Goal: Task Accomplishment & Management: Contribute content

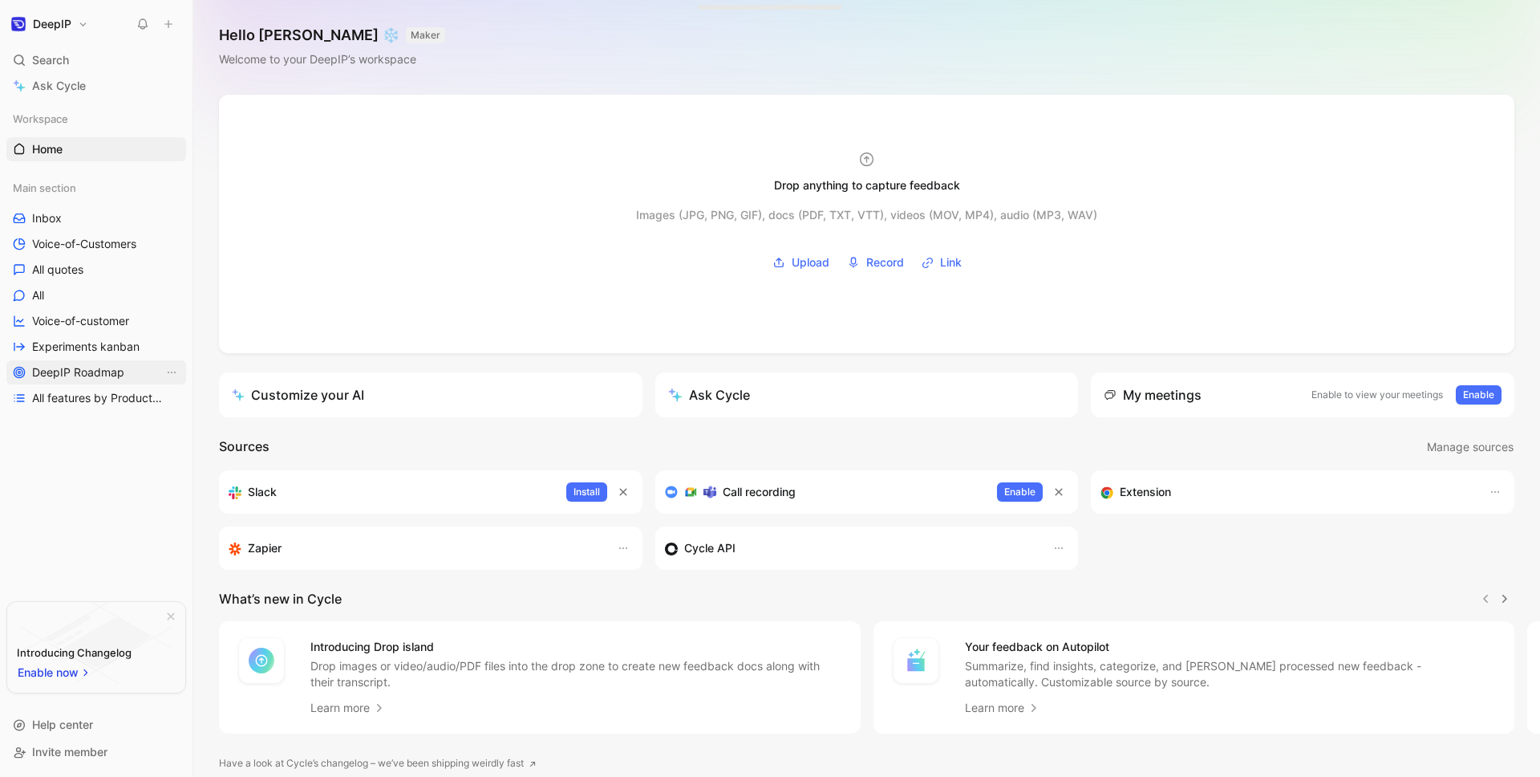
click at [107, 343] on span "Experiments kanban" at bounding box center [85, 347] width 107 height 16
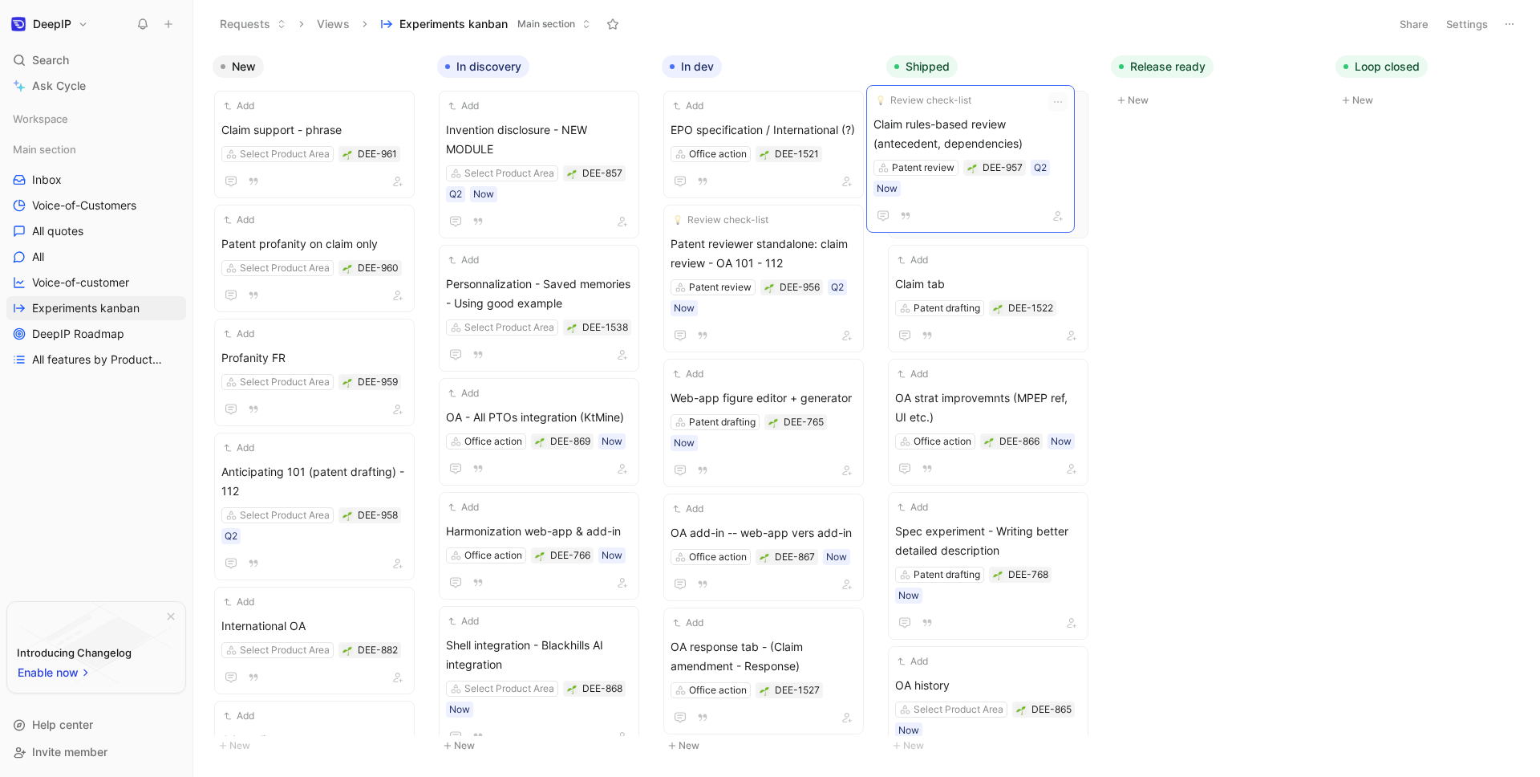
drag, startPoint x: 705, startPoint y: 148, endPoint x: 911, endPoint y: 142, distance: 206.2
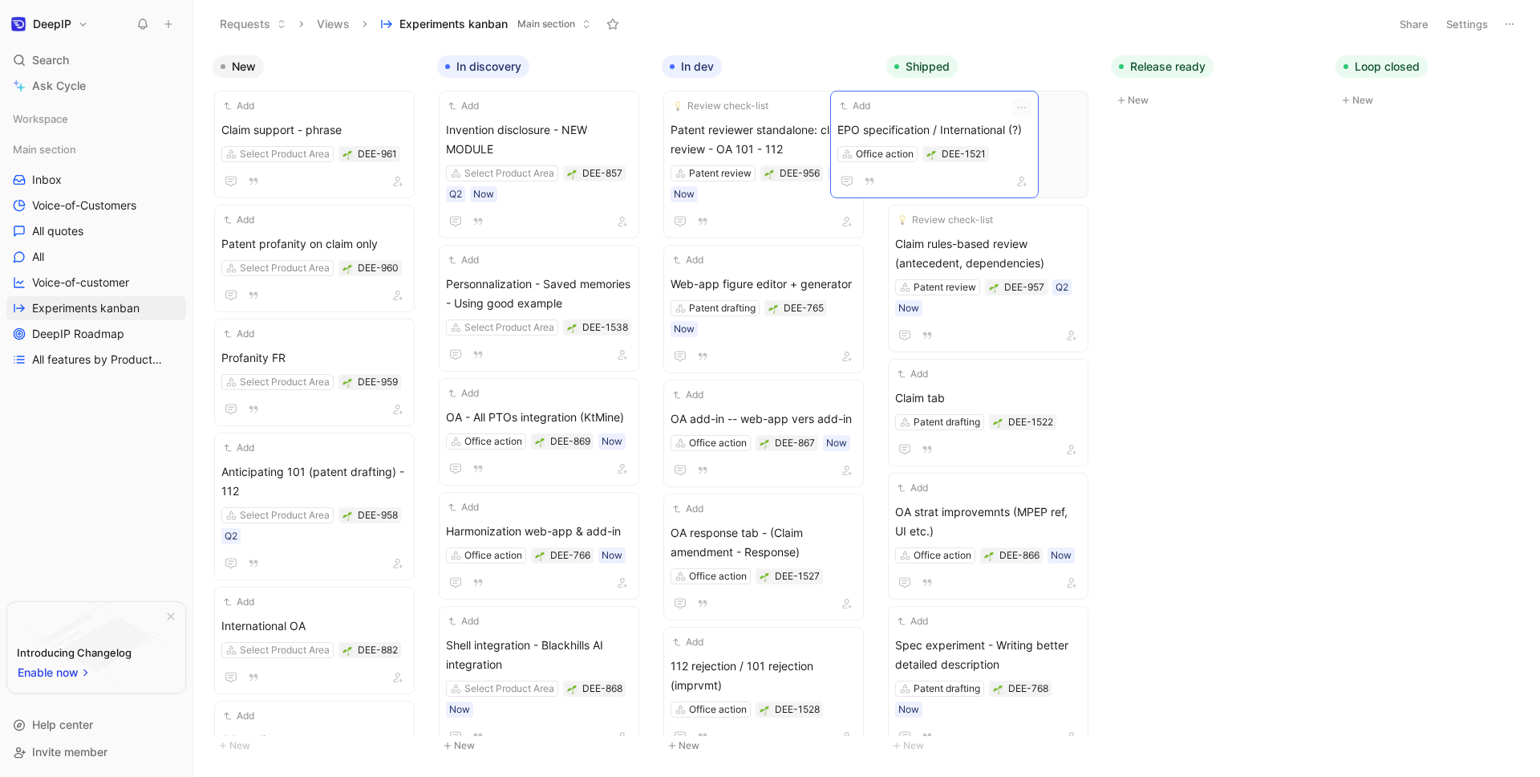
drag, startPoint x: 702, startPoint y: 132, endPoint x: 867, endPoint y: 132, distance: 165.3
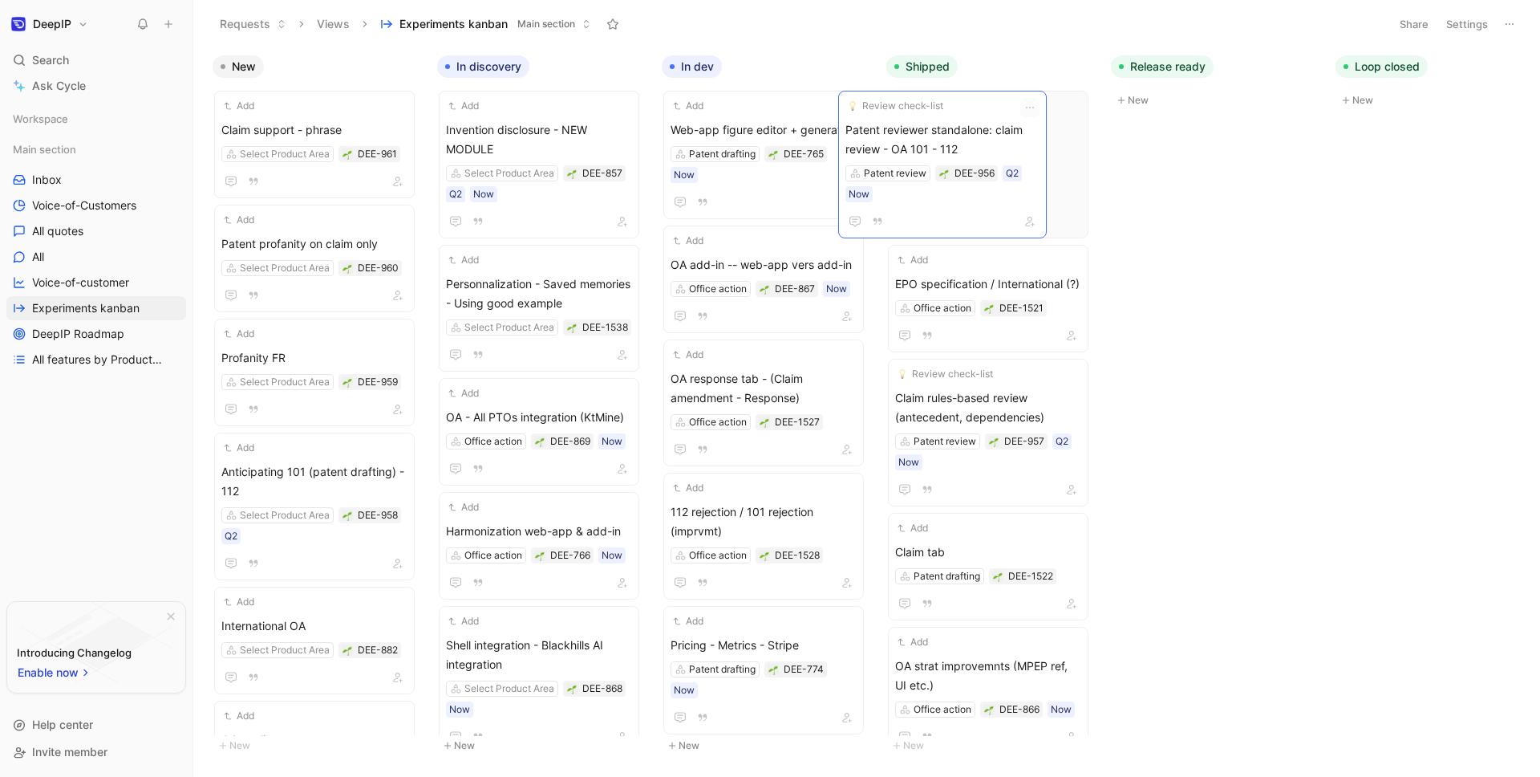
drag, startPoint x: 751, startPoint y: 140, endPoint x: 764, endPoint y: 140, distance: 12.8
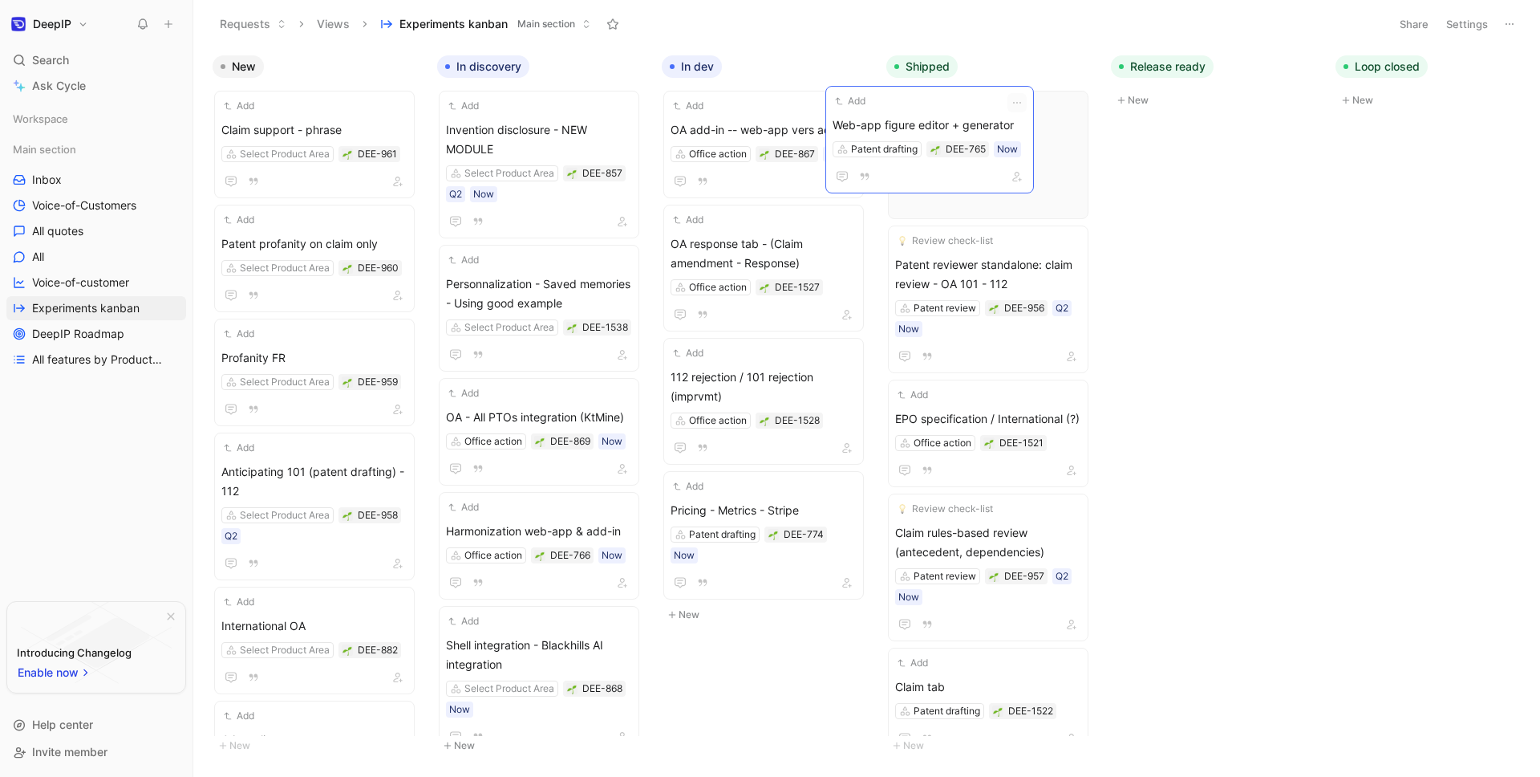
drag, startPoint x: 732, startPoint y: 132, endPoint x: 899, endPoint y: 127, distance: 166.9
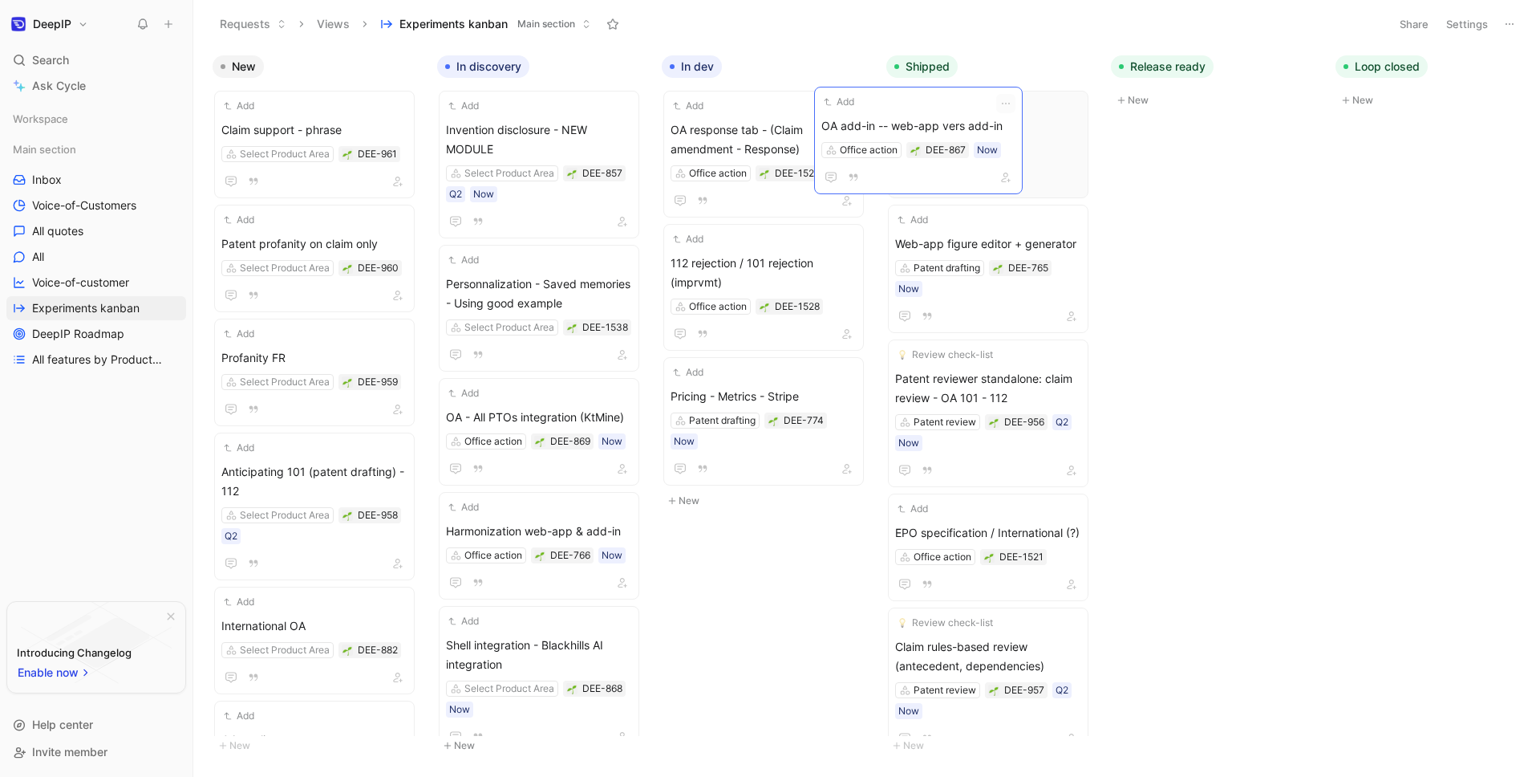
drag, startPoint x: 758, startPoint y: 128, endPoint x: 911, endPoint y: 124, distance: 153.3
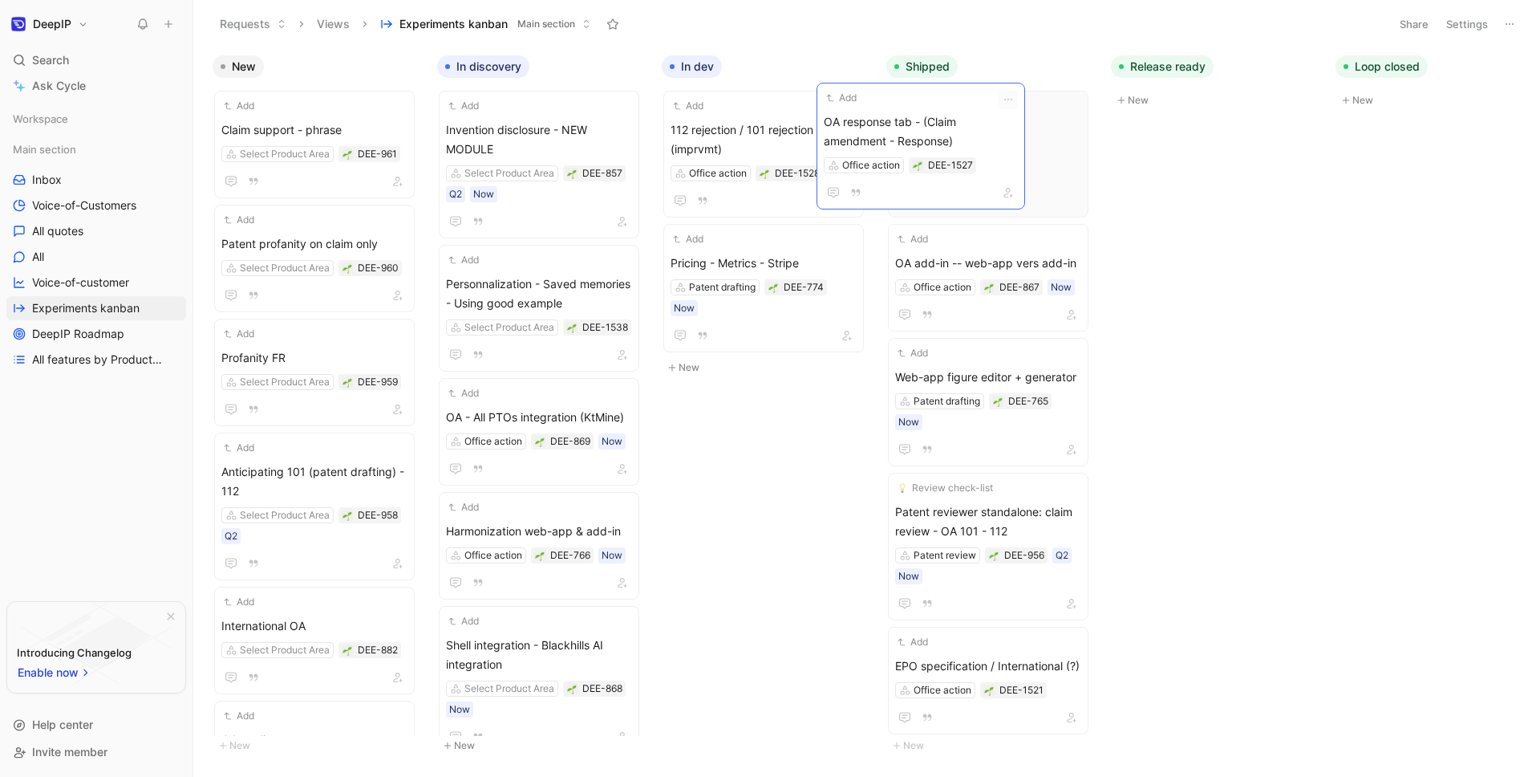
drag, startPoint x: 764, startPoint y: 136, endPoint x: 918, endPoint y: 128, distance: 153.4
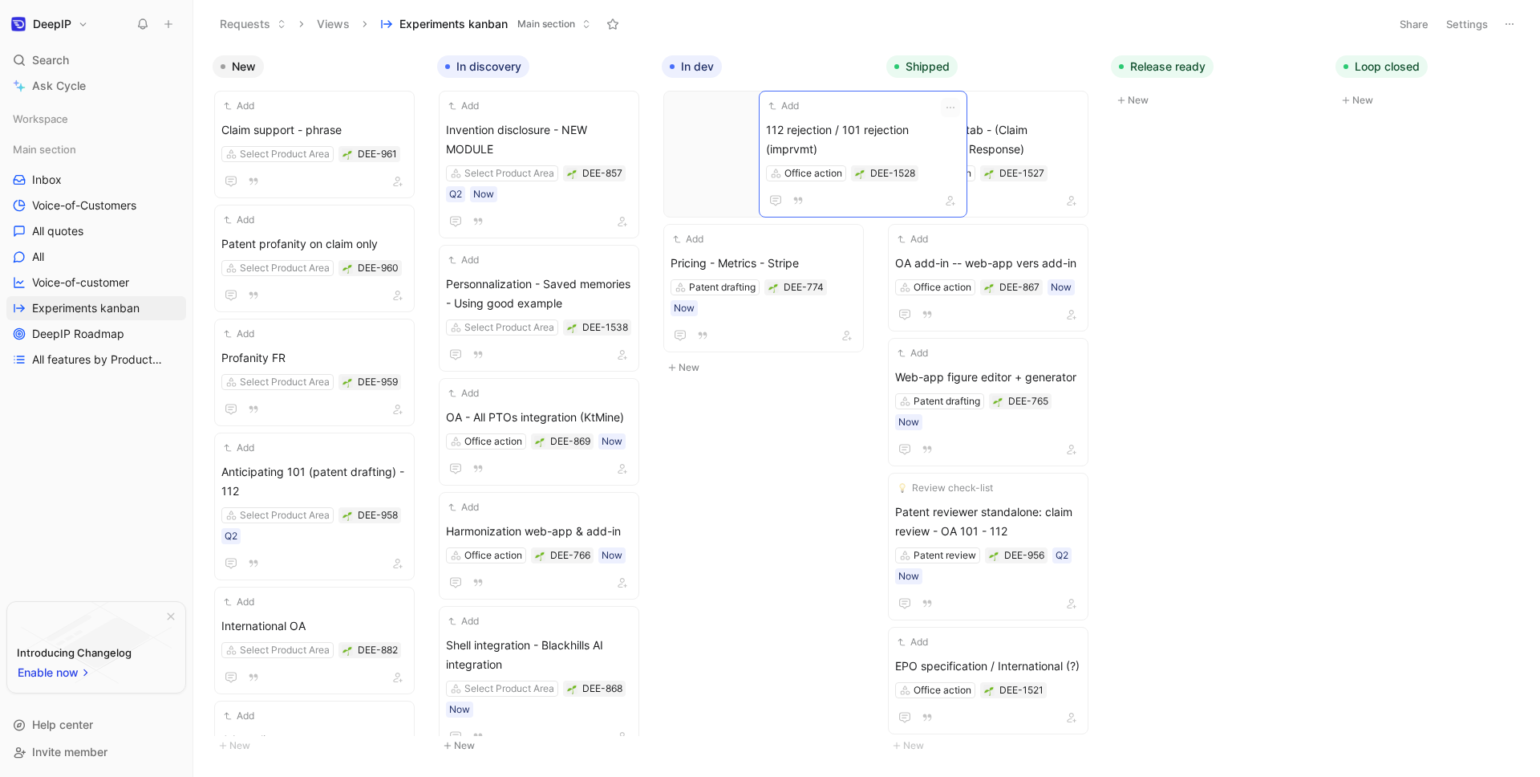
drag, startPoint x: 765, startPoint y: 144, endPoint x: 891, endPoint y: 144, distance: 125.9
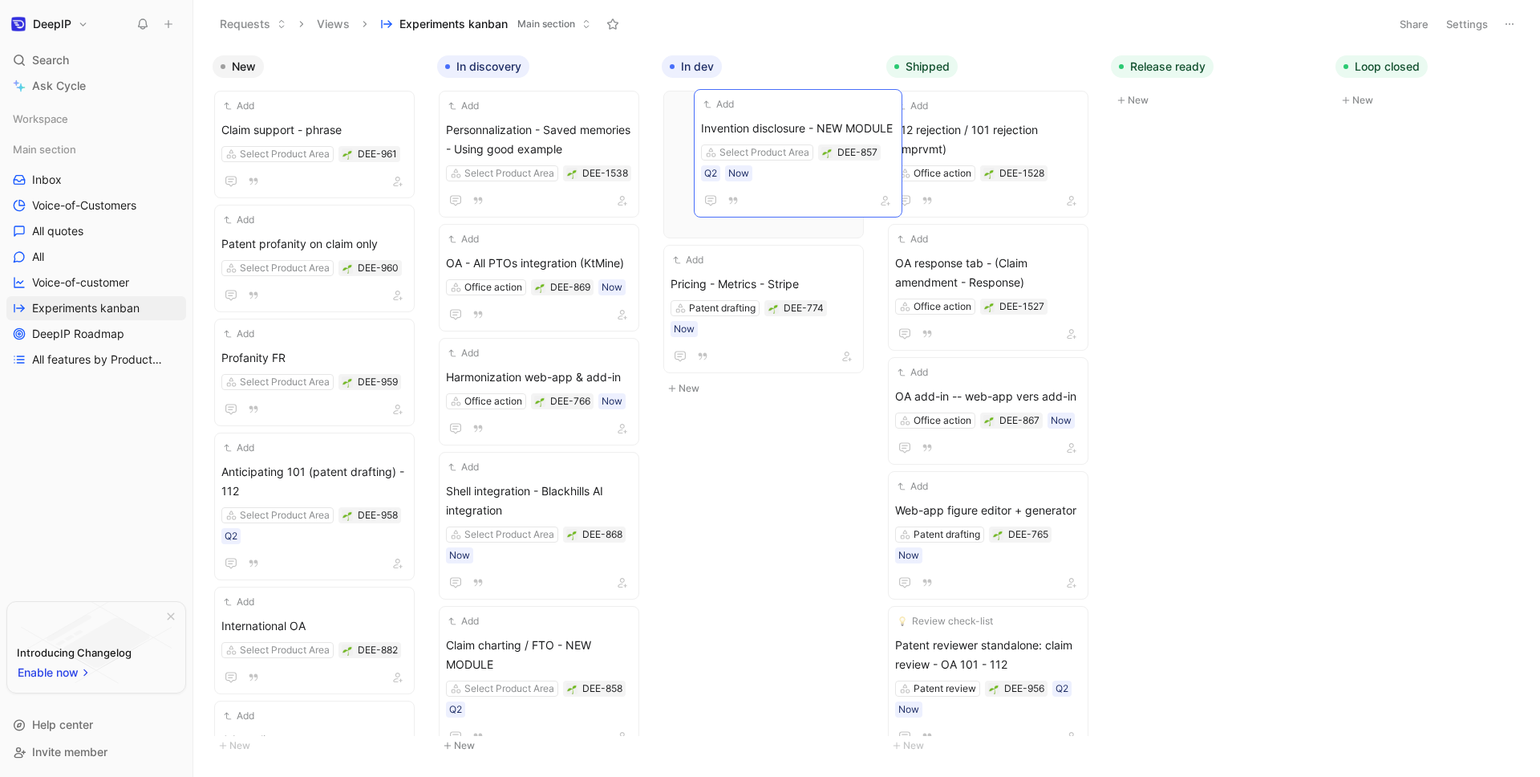
scroll to position [0, 21]
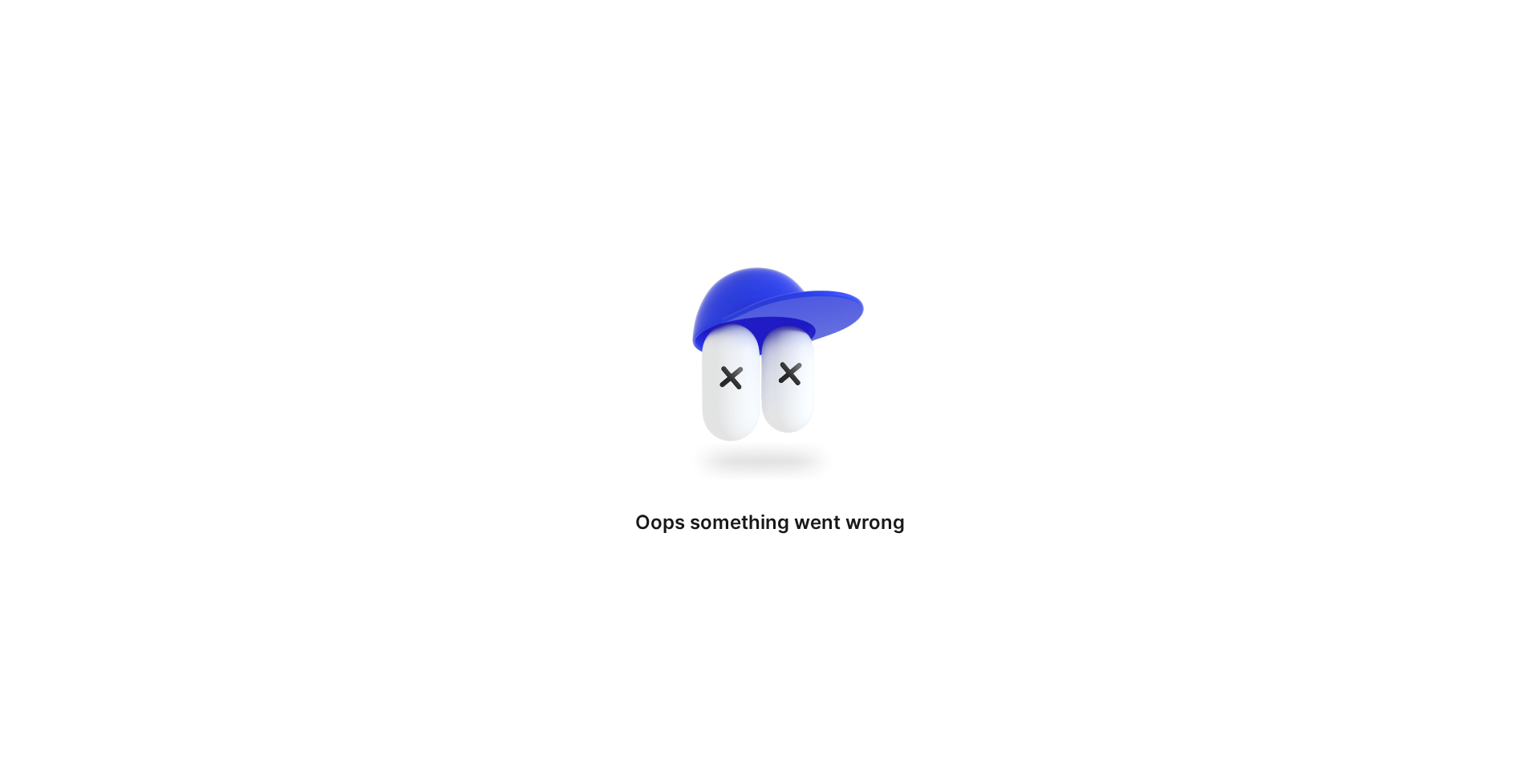
drag, startPoint x: 534, startPoint y: 136, endPoint x: 866, endPoint y: 183, distance: 335.5
click at [587, 50] on div "Oops something went wron g" at bounding box center [770, 388] width 1540 height 777
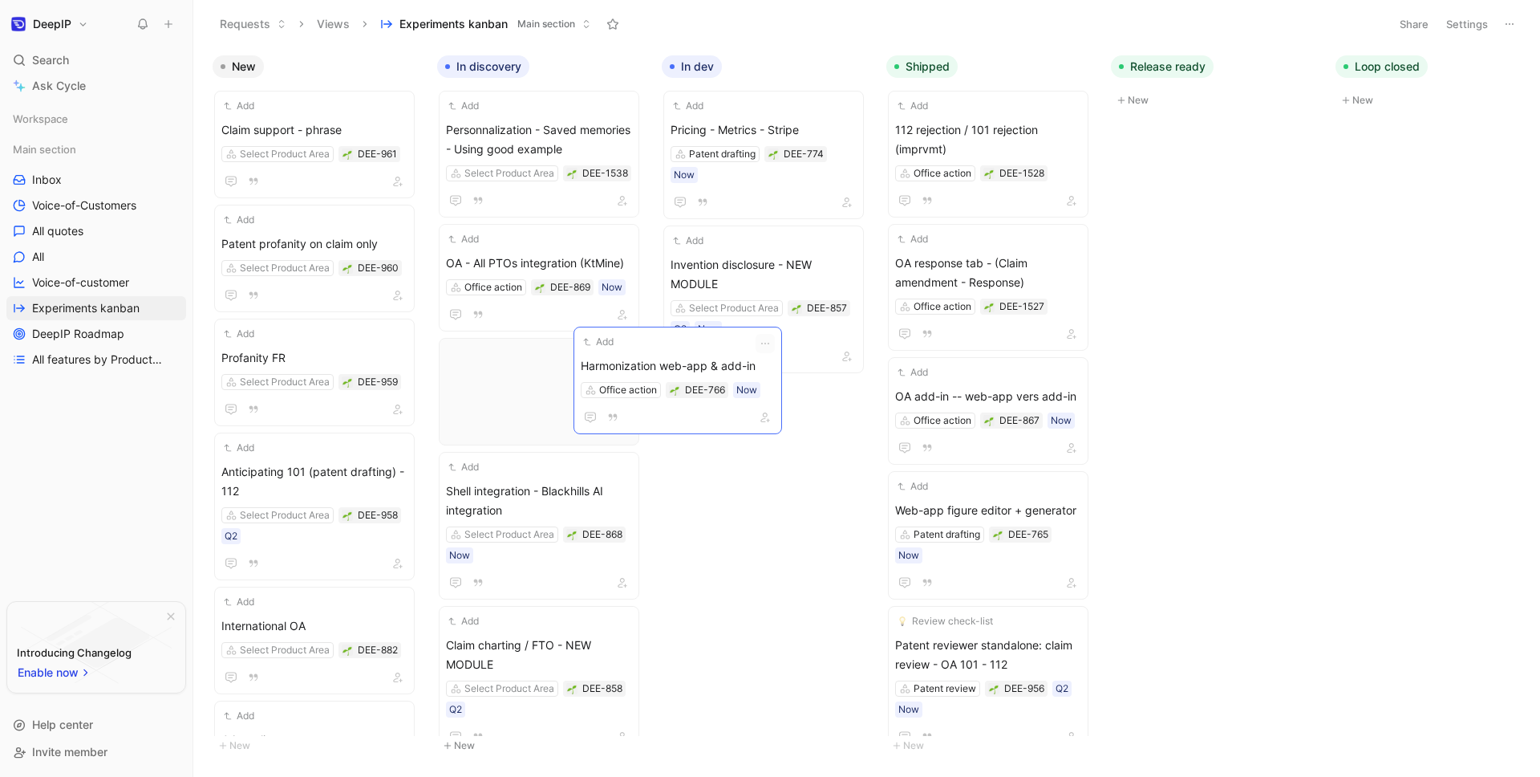
scroll to position [0, 13]
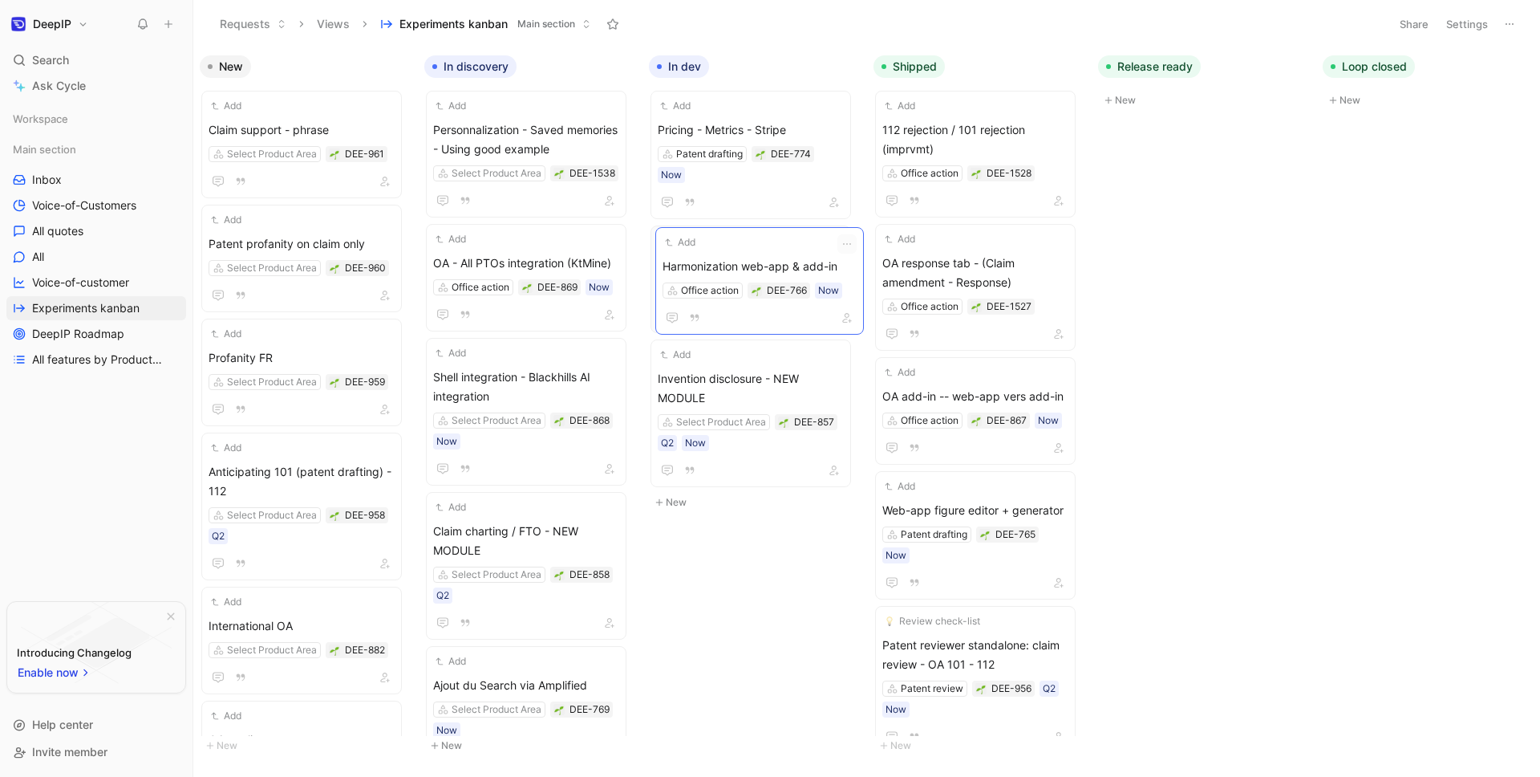
drag, startPoint x: 523, startPoint y: 371, endPoint x: 740, endPoint y: 261, distance: 243.2
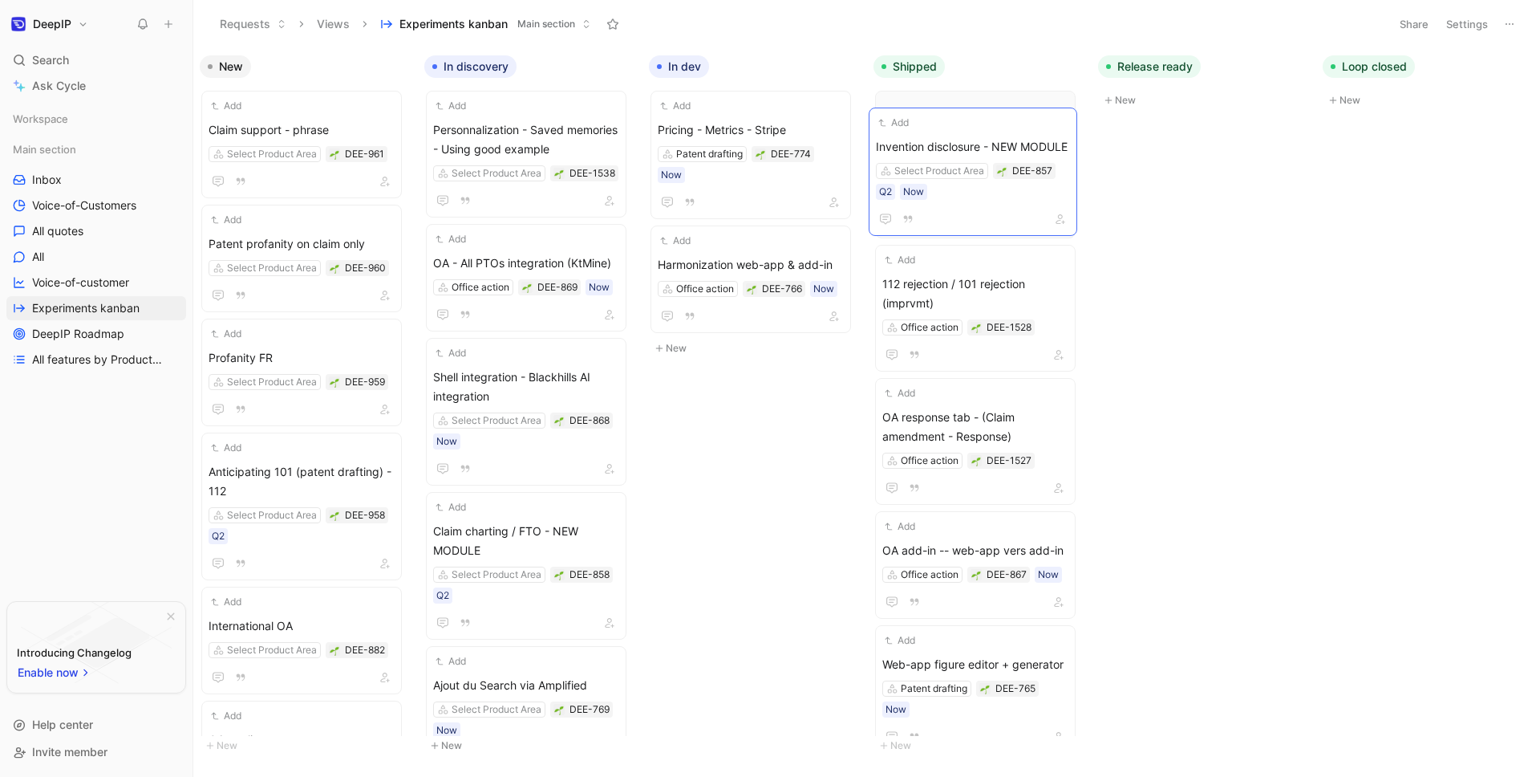
drag, startPoint x: 744, startPoint y: 348, endPoint x: 963, endPoint y: 137, distance: 303.5
click at [952, 137] on span "Invention disclosure - NEW MODULE" at bounding box center [975, 139] width 186 height 39
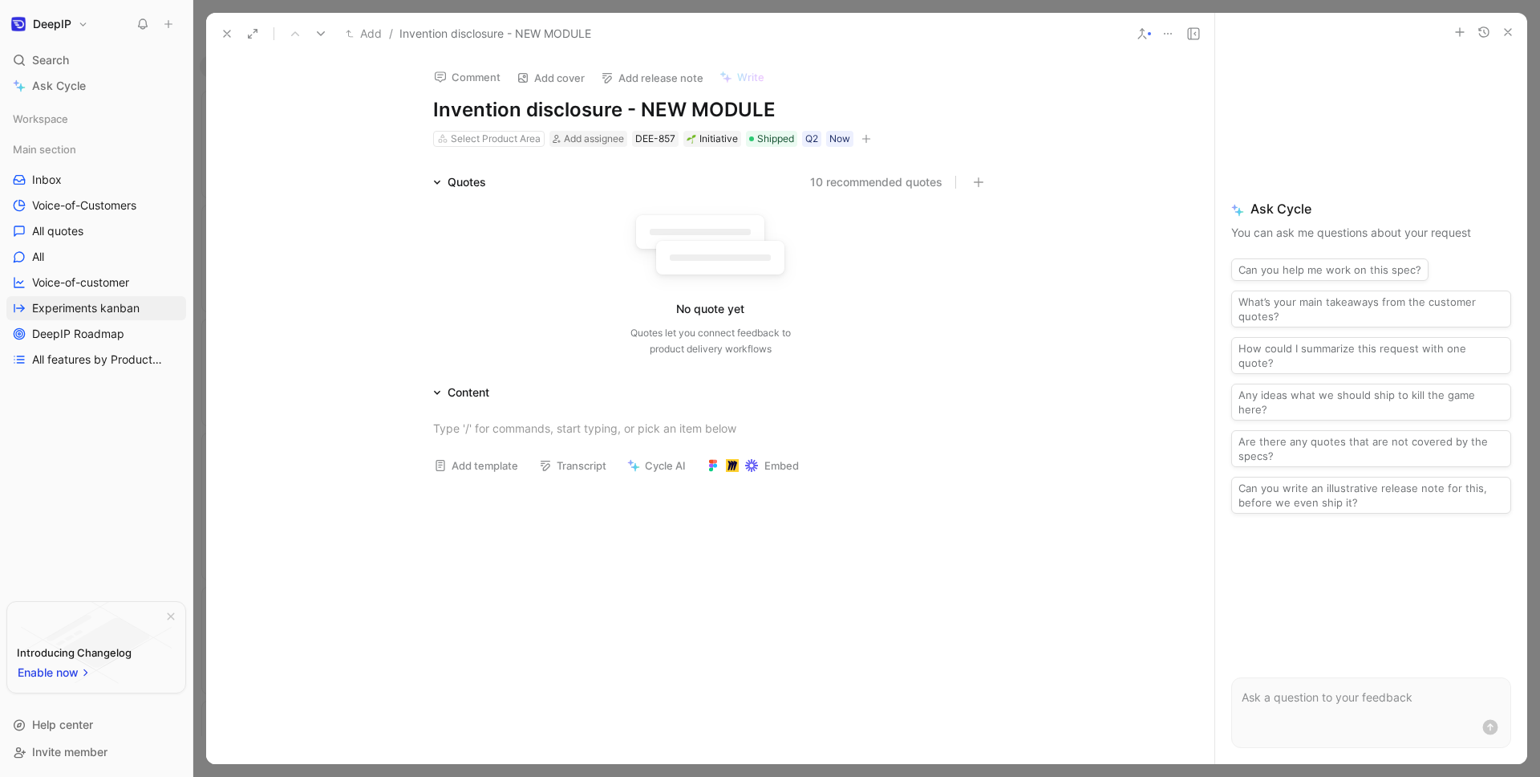
drag, startPoint x: 616, startPoint y: 113, endPoint x: 399, endPoint y: 129, distance: 218.0
click at [399, 129] on div "Comment Add cover Add release note Write Invention disclosure - NEW MODULE Sele…" at bounding box center [710, 409] width 1008 height 709
drag, startPoint x: 432, startPoint y: 102, endPoint x: 619, endPoint y: 102, distance: 186.9
click at [619, 102] on h1 "Invention disclosure - NEW MODULE" at bounding box center [710, 110] width 555 height 26
click at [225, 24] on button at bounding box center [227, 33] width 22 height 22
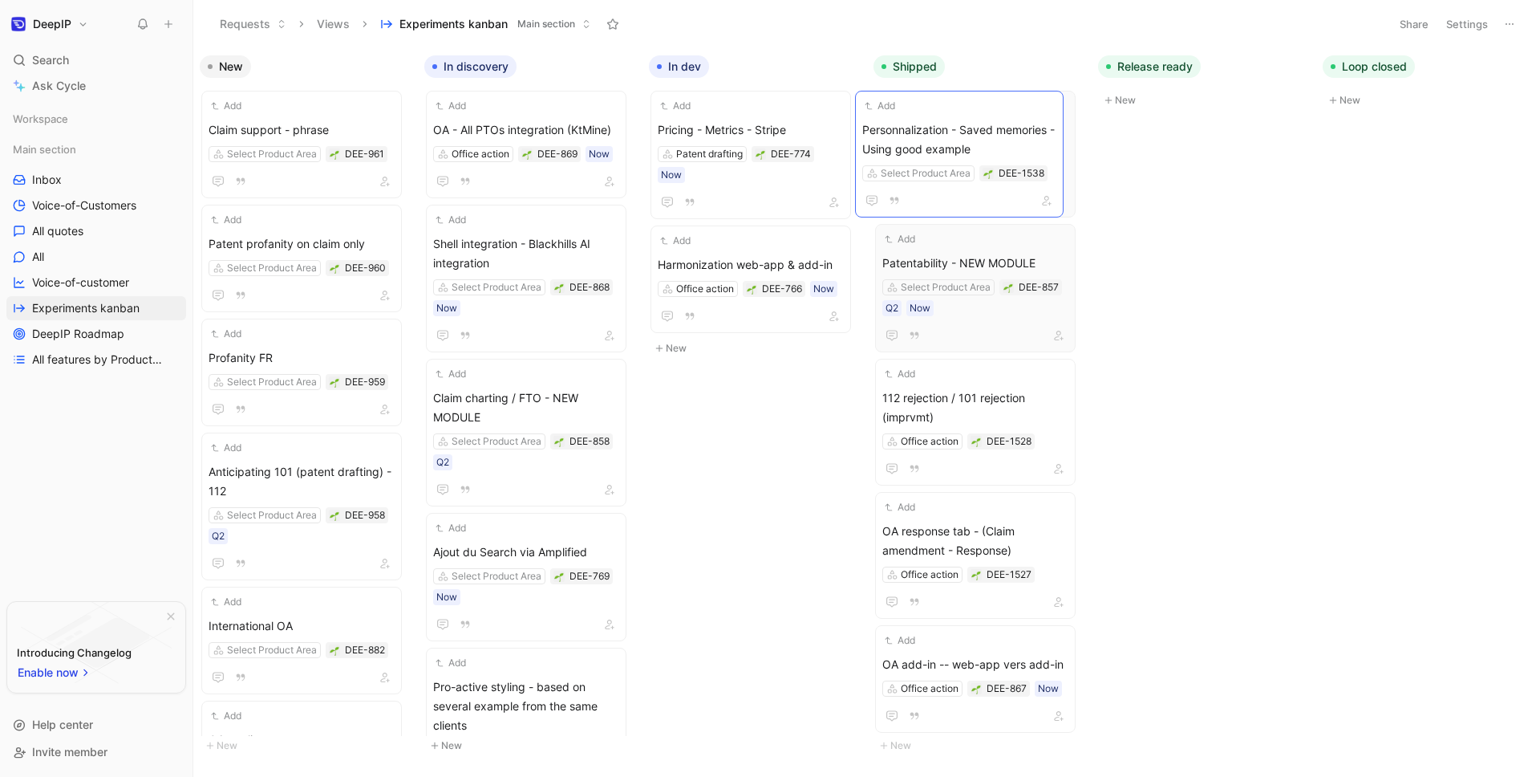
drag, startPoint x: 513, startPoint y: 128, endPoint x: 927, endPoint y: 128, distance: 414.7
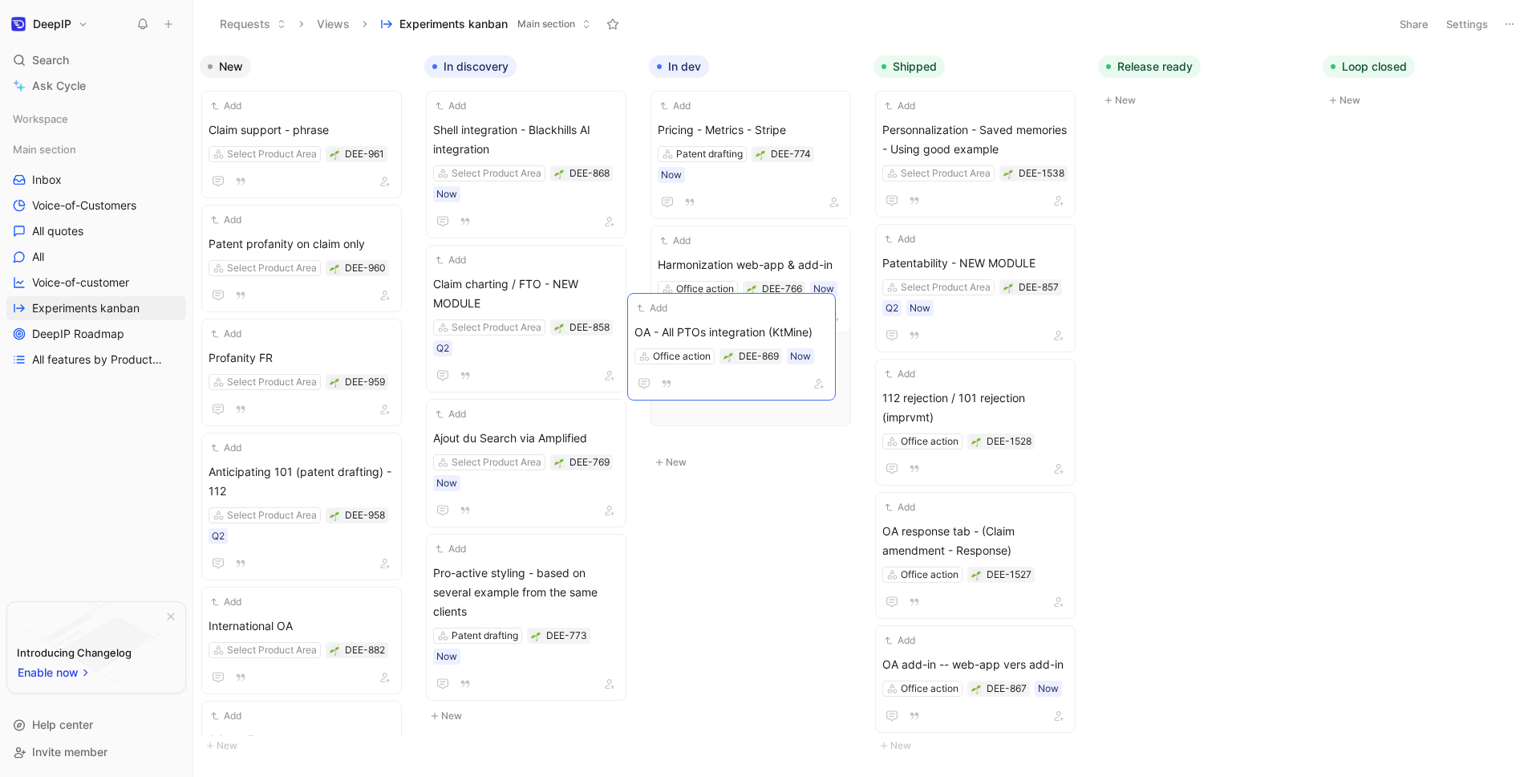
drag, startPoint x: 557, startPoint y: 124, endPoint x: 758, endPoint y: 326, distance: 285.3
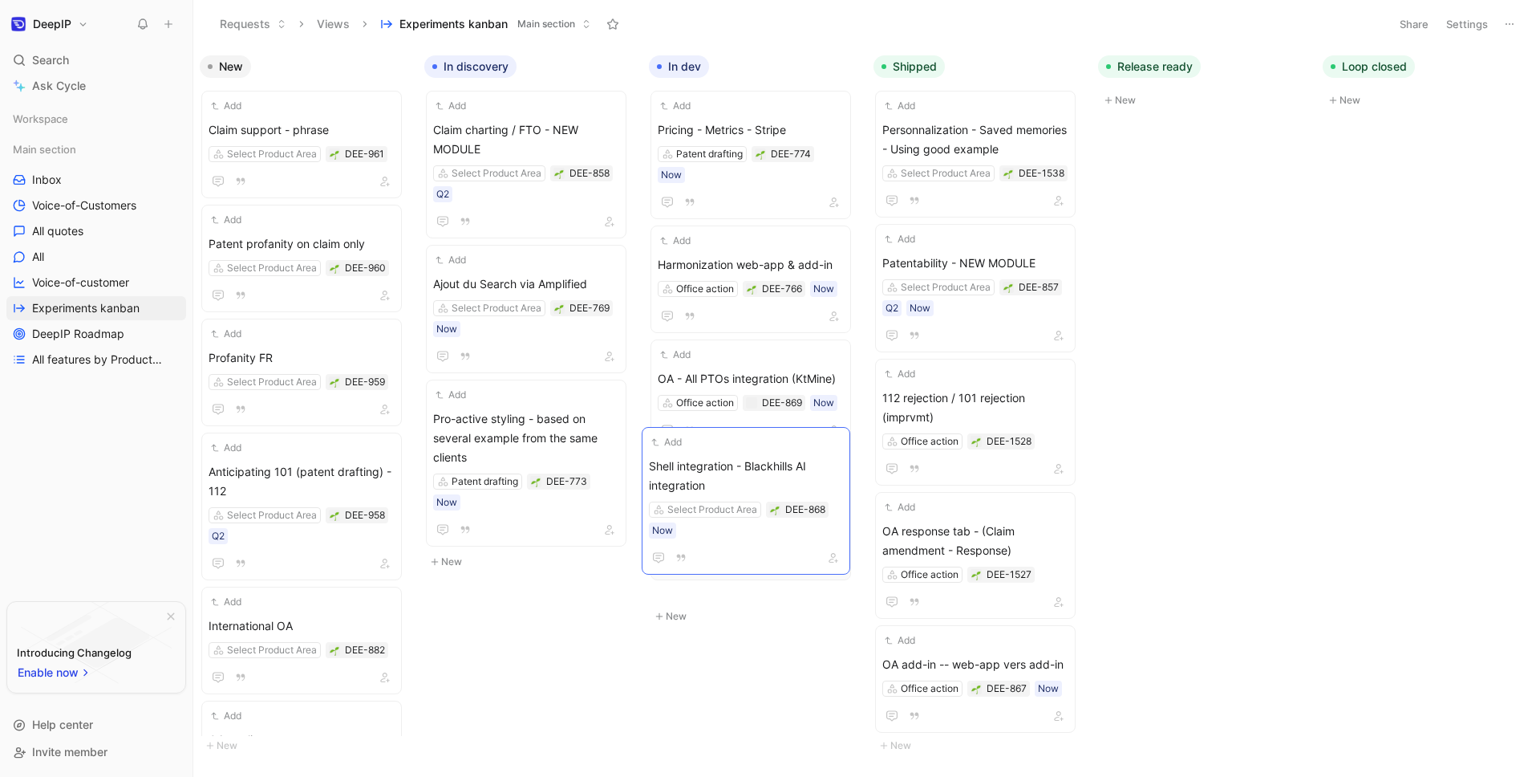
drag, startPoint x: 551, startPoint y: 139, endPoint x: 768, endPoint y: 481, distance: 405.3
click at [768, 483] on span "Shell integration - Blackhills AI integration" at bounding box center [751, 502] width 186 height 39
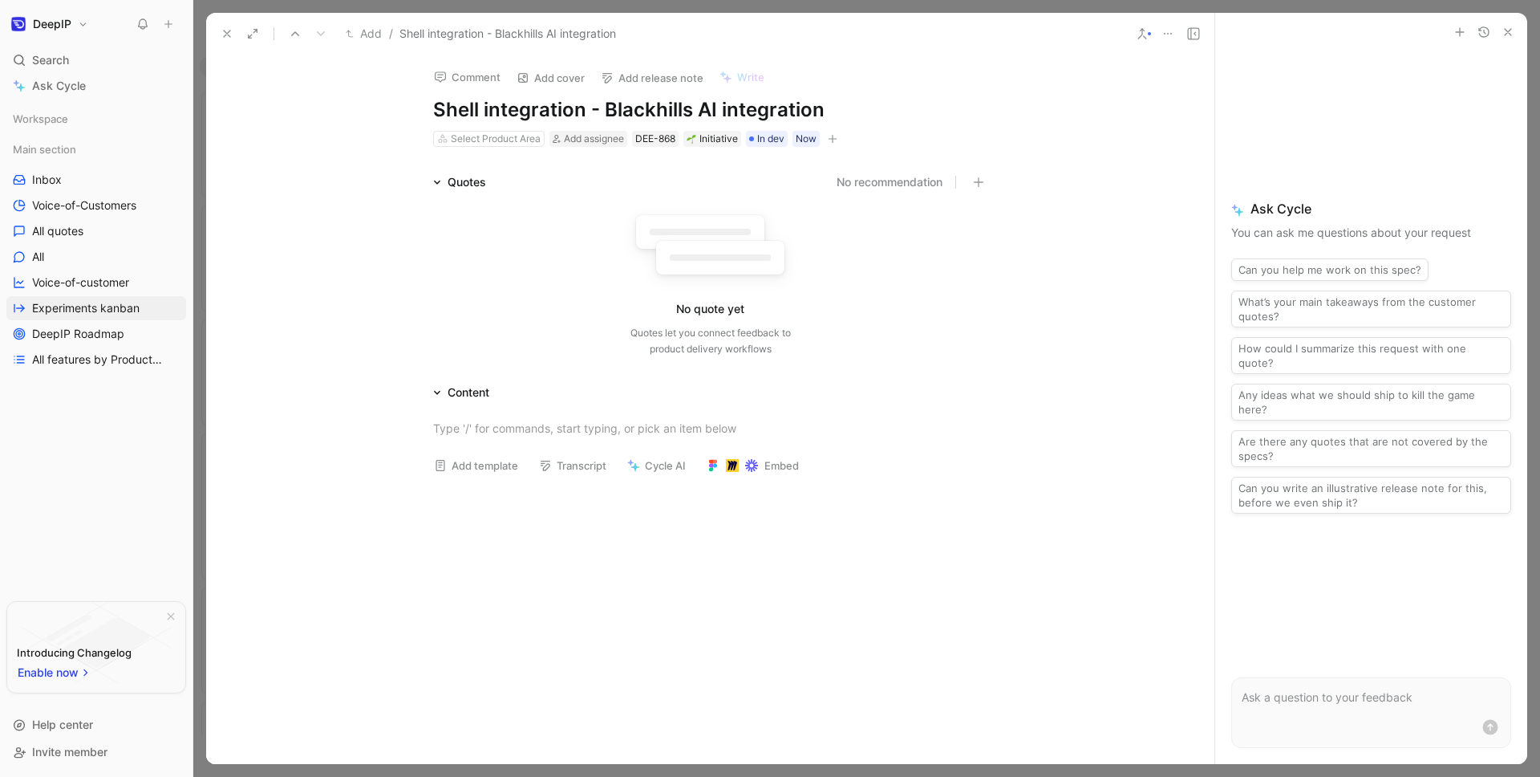
drag, startPoint x: 485, startPoint y: 107, endPoint x: 985, endPoint y: 109, distance: 500.6
click at [985, 109] on h1 "Shell integration - Blackhills AI integration" at bounding box center [710, 110] width 555 height 26
click at [221, 35] on icon at bounding box center [227, 33] width 13 height 13
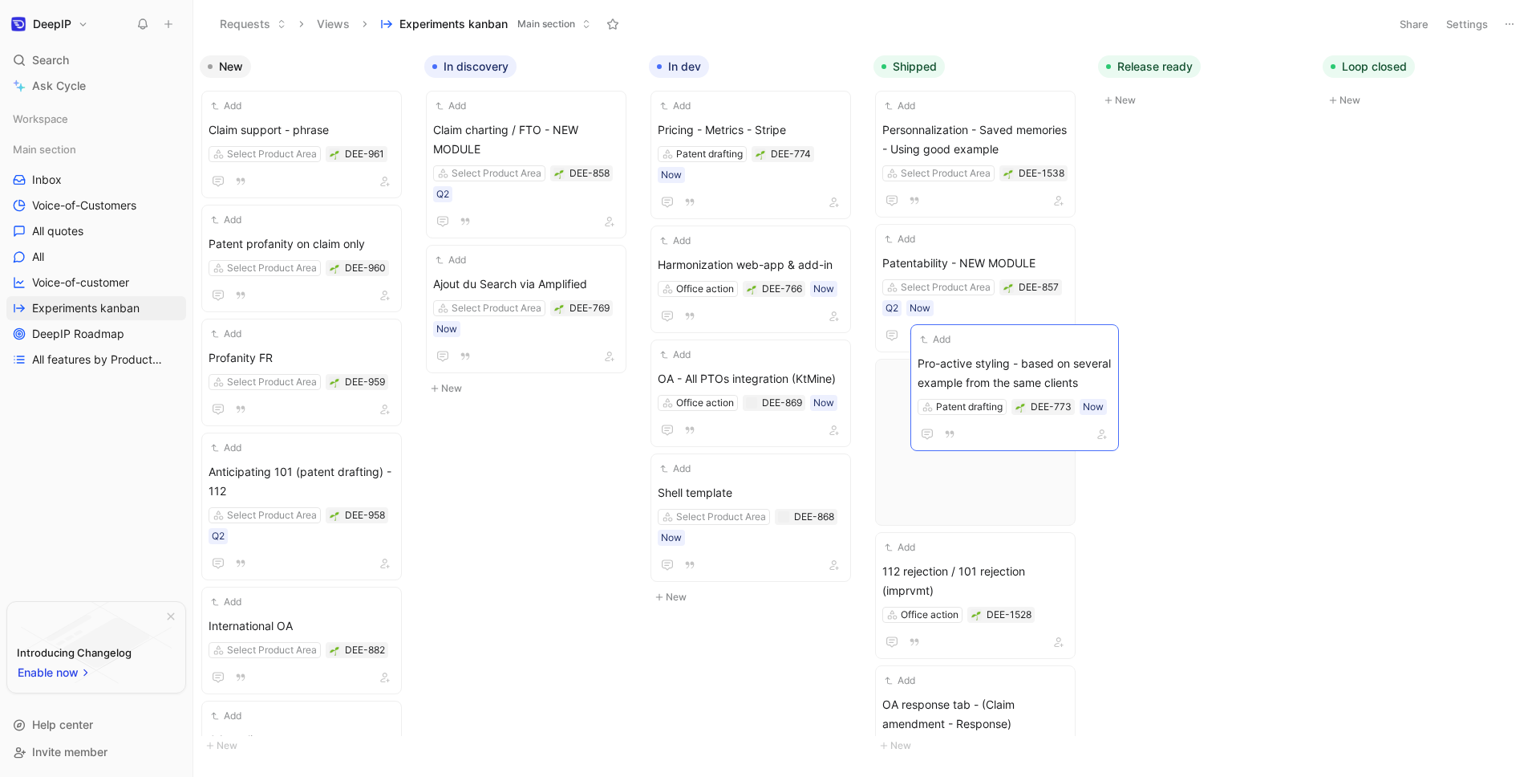
drag, startPoint x: 494, startPoint y: 440, endPoint x: 973, endPoint y: 428, distance: 479.1
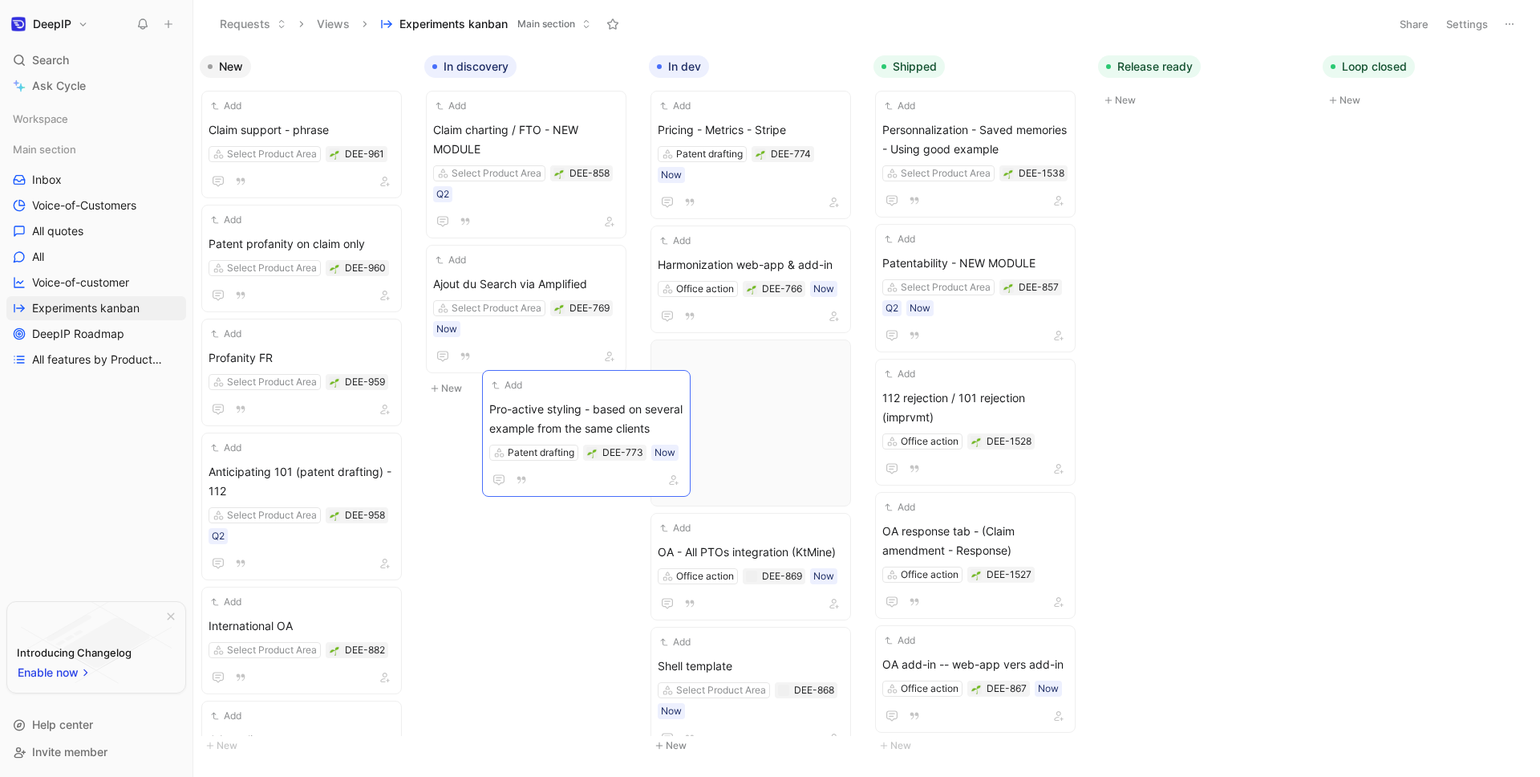
drag, startPoint x: 972, startPoint y: 409, endPoint x: 578, endPoint y: 420, distance: 394.8
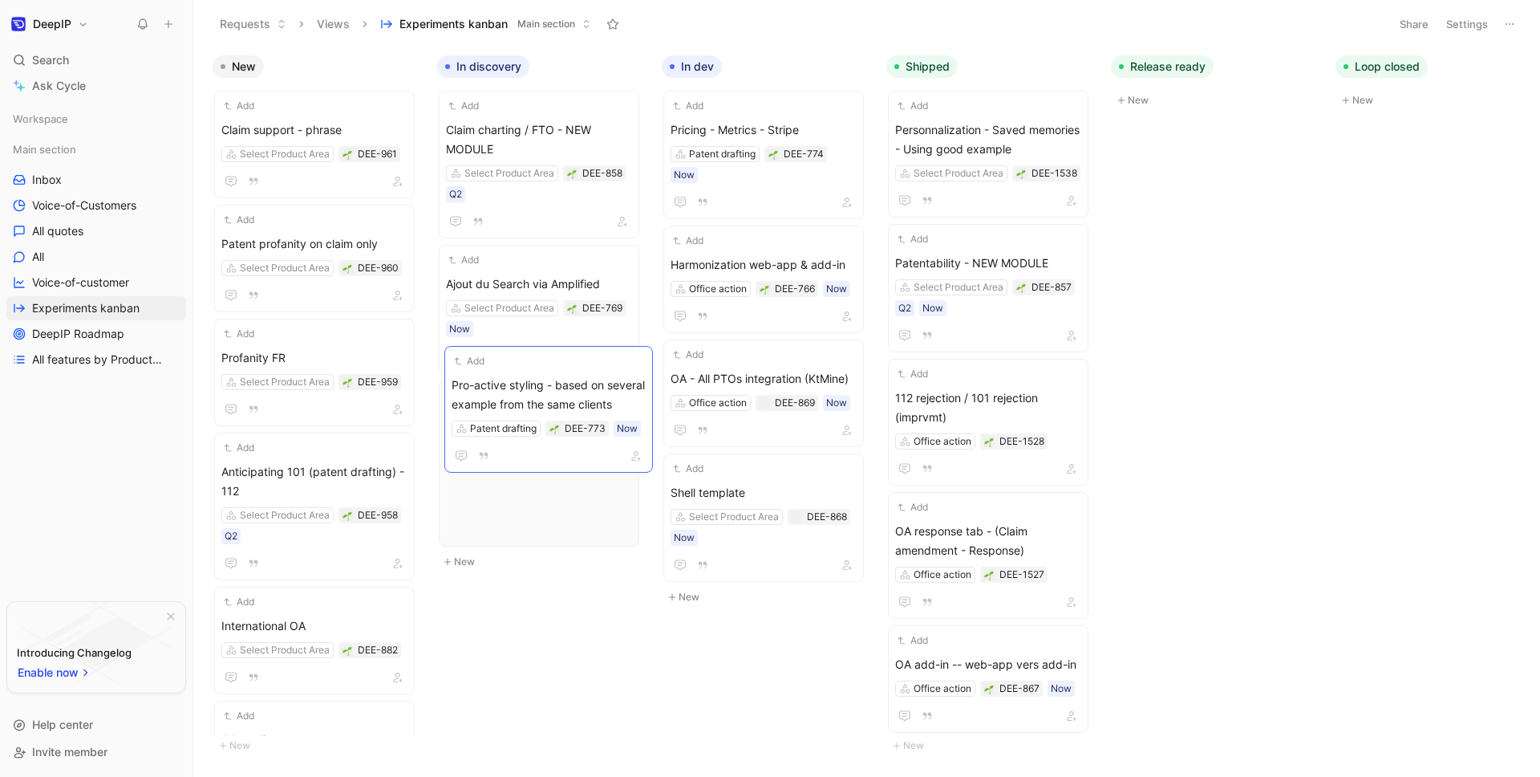
drag, startPoint x: 697, startPoint y: 382, endPoint x: 491, endPoint y: 410, distance: 208.1
click at [686, 587] on button "New" at bounding box center [768, 596] width 212 height 19
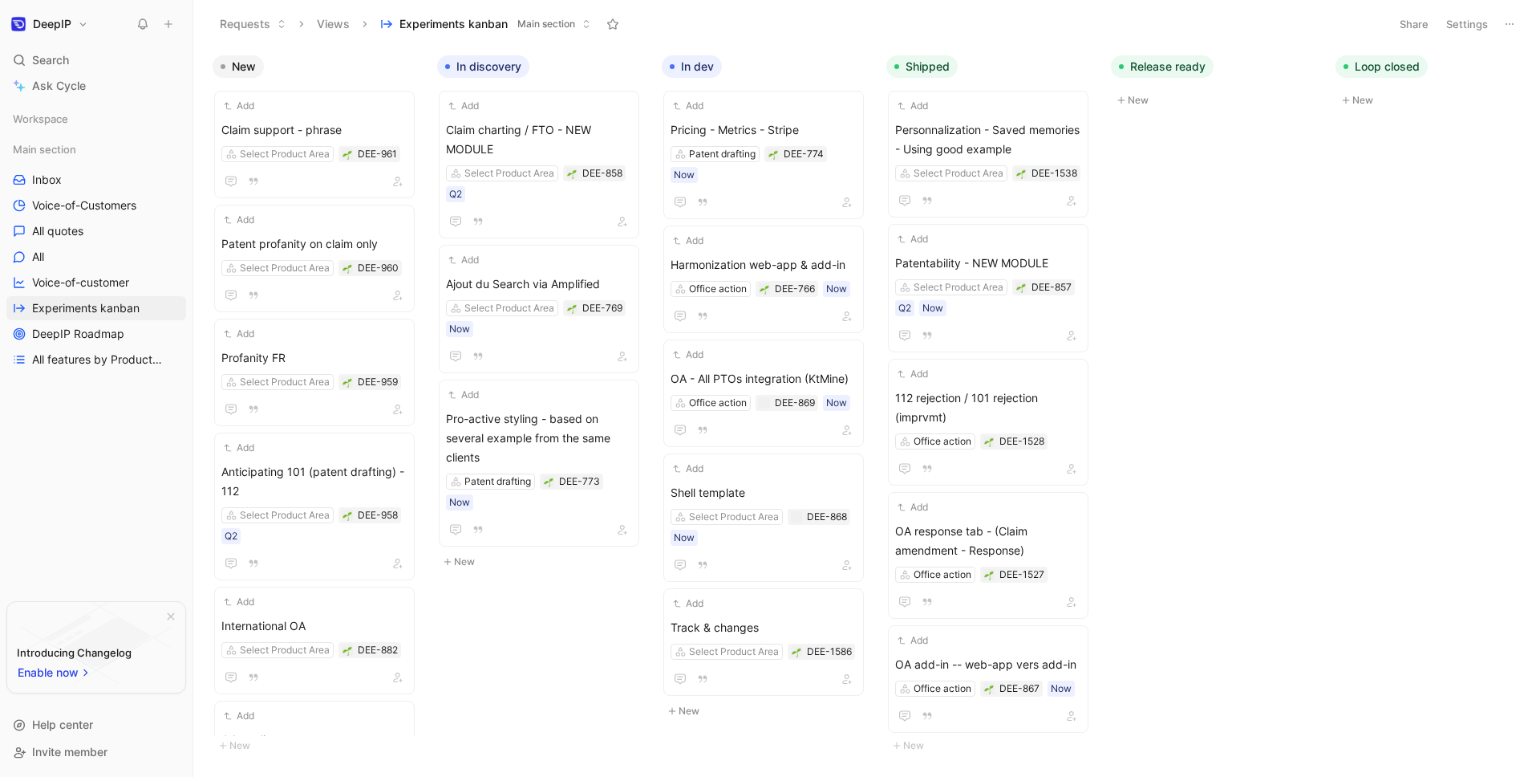
click at [698, 701] on button "New" at bounding box center [768, 710] width 212 height 19
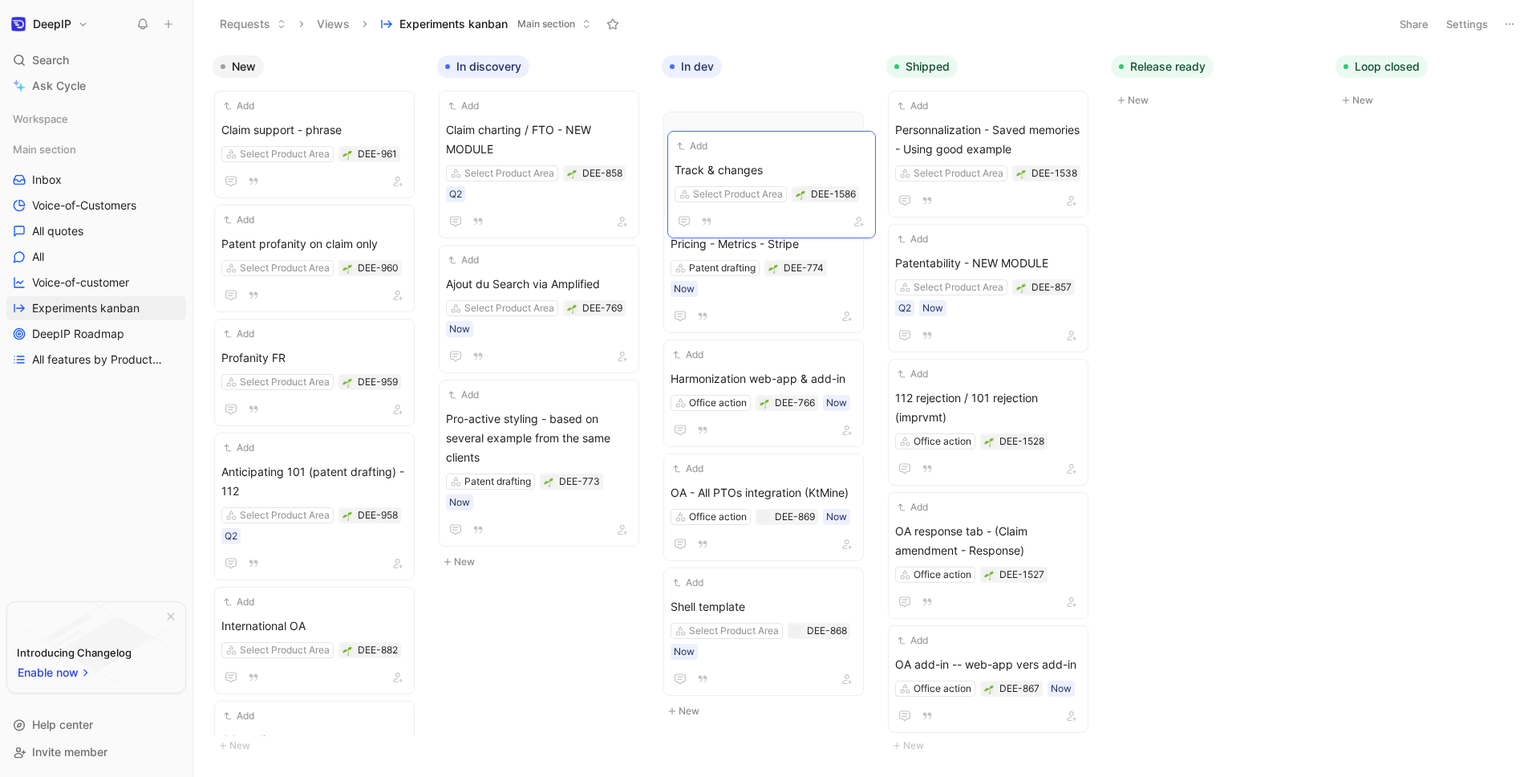
drag, startPoint x: 765, startPoint y: 596, endPoint x: 769, endPoint y: 160, distance: 436.4
